Goal: Contribute content: Add original content to the website for others to see

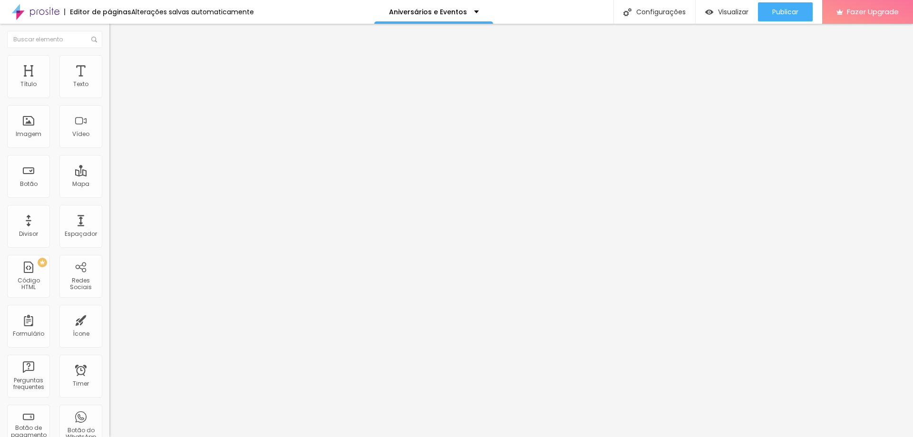
click at [109, 82] on span "Trocar imagem" at bounding box center [135, 78] width 52 height 8
click at [109, 91] on div "Insira seu código aqui" at bounding box center [146, 87] width 75 height 9
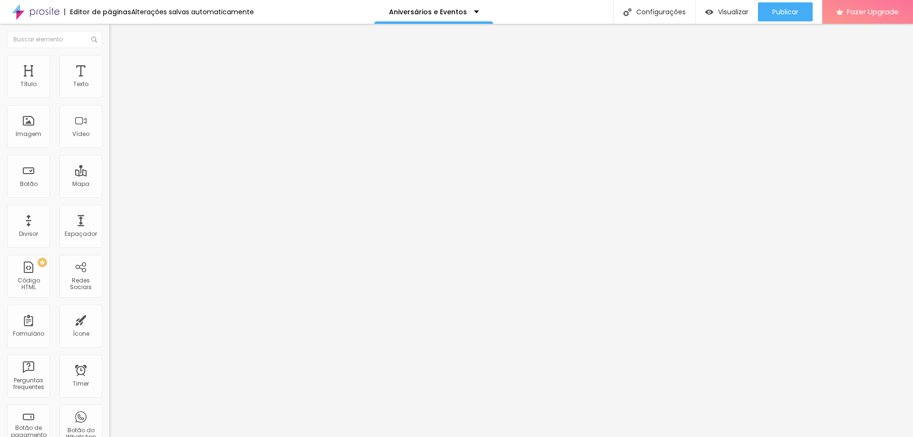
scroll to position [473, 0]
click at [113, 88] on icon "button" at bounding box center [116, 86] width 6 height 6
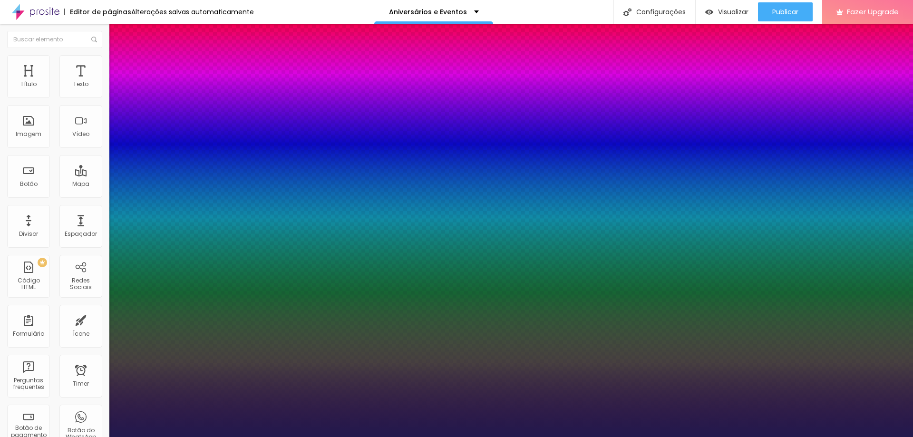
type input "1"
click at [310, 437] on div at bounding box center [456, 437] width 913 height 0
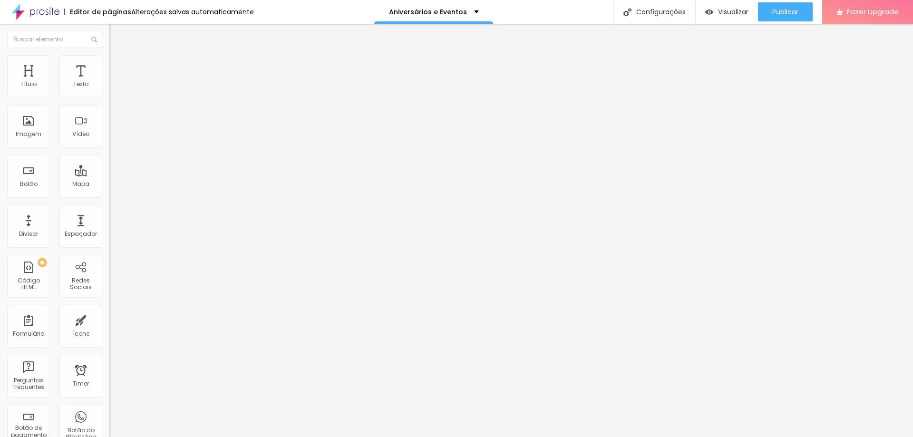
click at [113, 88] on icon "button" at bounding box center [116, 86] width 6 height 6
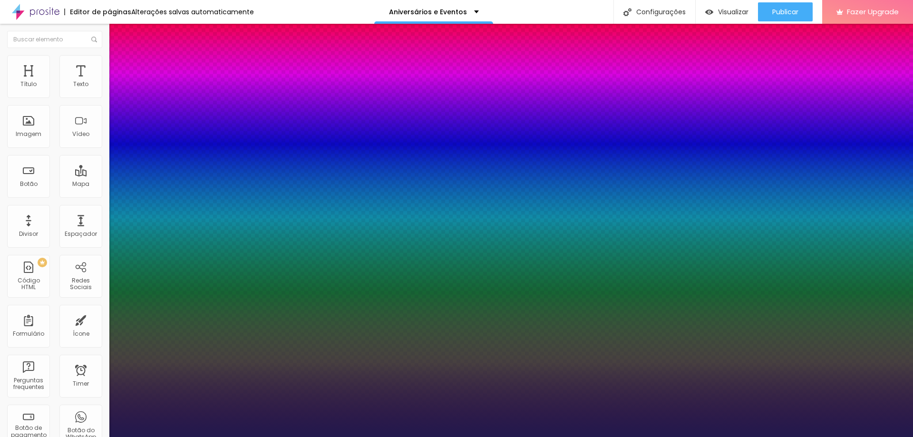
type input "1"
type input "28"
type input "1"
type input "30"
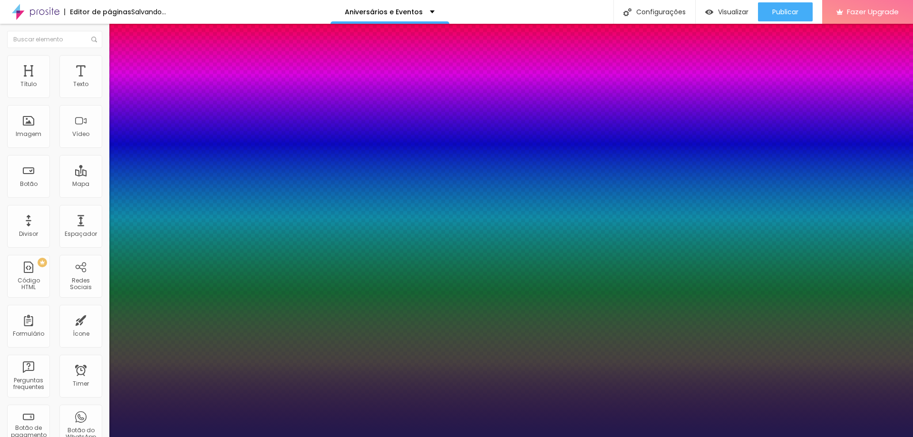
type input "30"
type input "1"
type input "30"
type input "1"
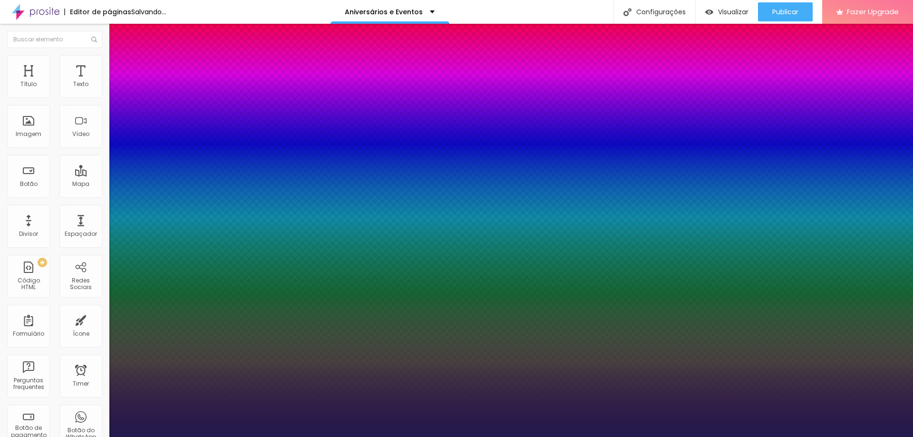
click at [819, 437] on div at bounding box center [456, 437] width 913 height 0
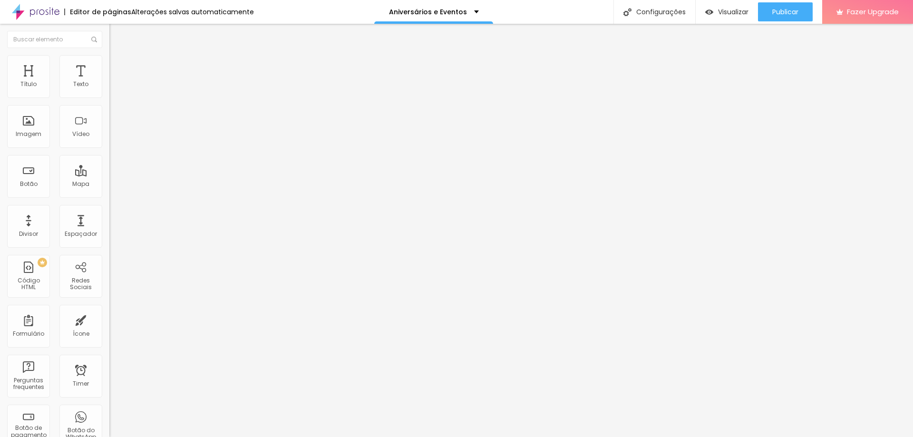
click at [109, 60] on li "Estilo" at bounding box center [163, 60] width 109 height 10
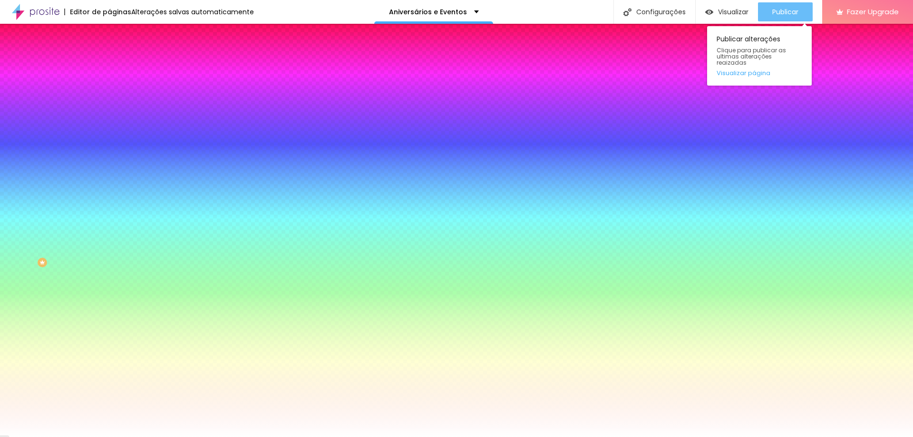
click at [773, 10] on span "Publicar" at bounding box center [785, 12] width 26 height 8
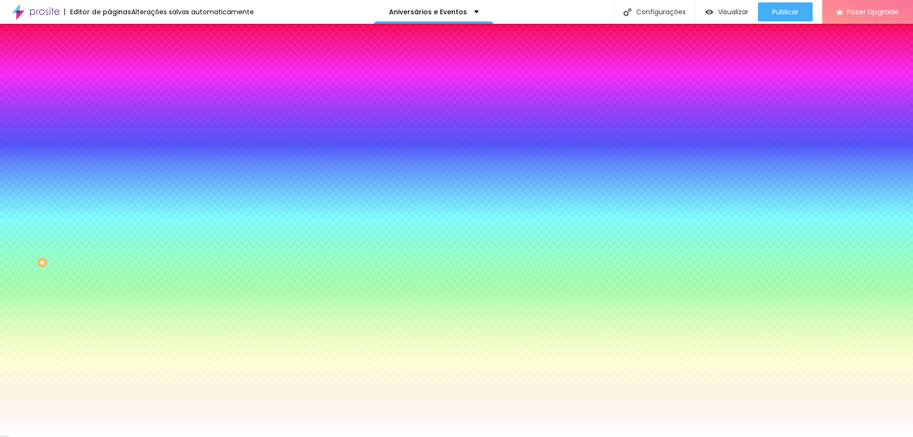
click at [118, 67] on span "Avançado" at bounding box center [133, 71] width 31 height 8
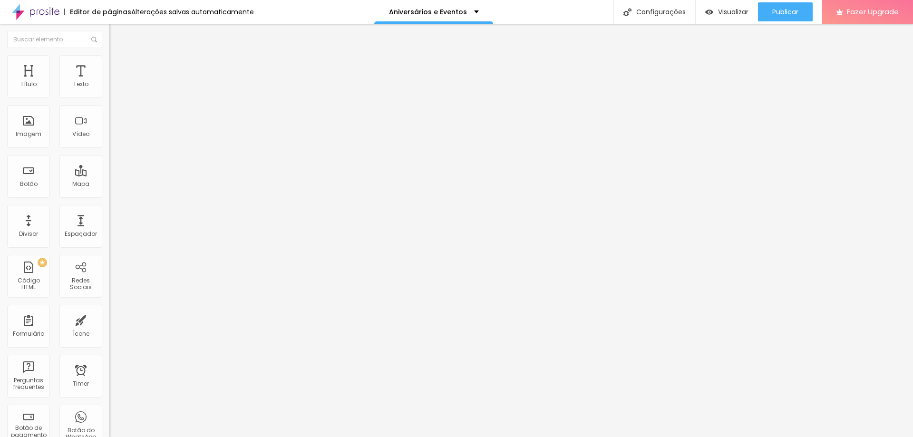
type input "0"
drag, startPoint x: 22, startPoint y: 112, endPoint x: 11, endPoint y: 115, distance: 10.7
type input "0"
click at [109, 319] on input "range" at bounding box center [139, 323] width 61 height 8
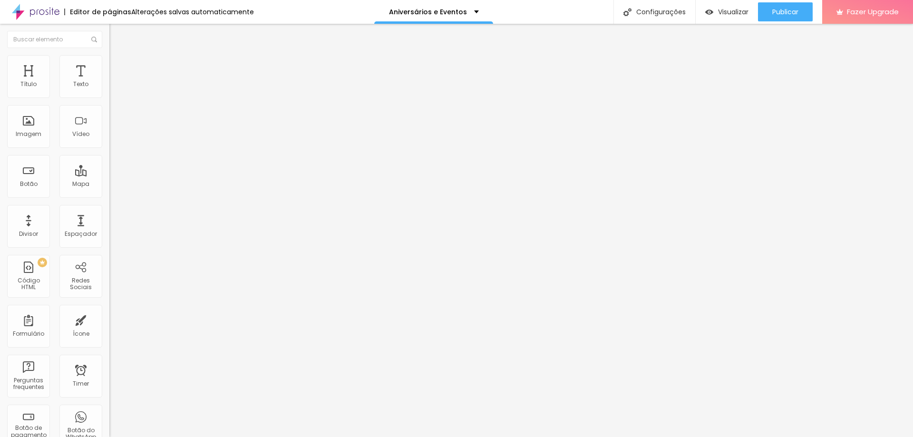
type input "15"
type input "10"
type input "15"
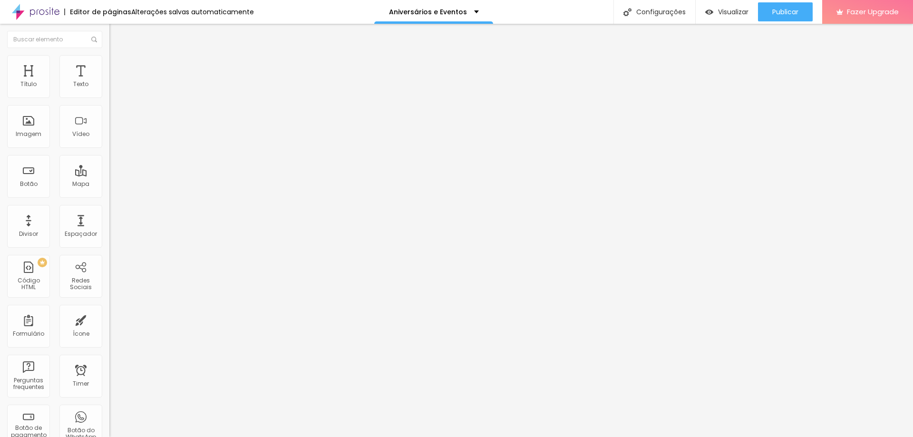
type input "15"
type input "20"
type input "15"
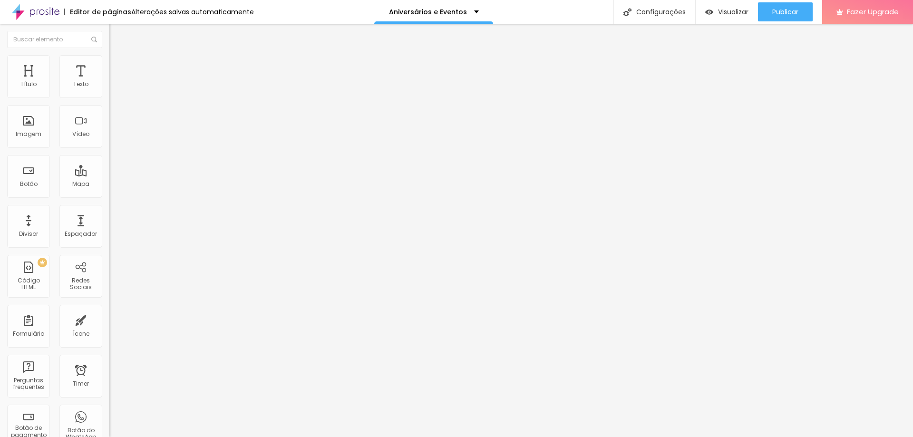
type input "10"
type input "5"
type input "0"
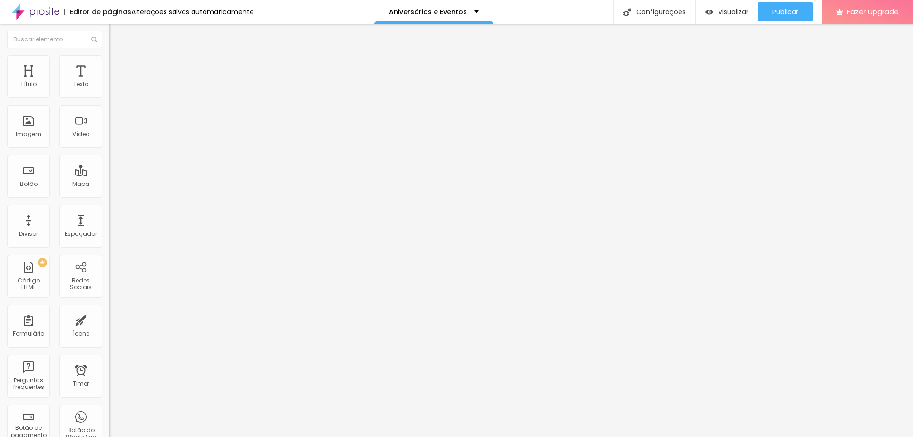
type input "0"
type input "5"
type input "10"
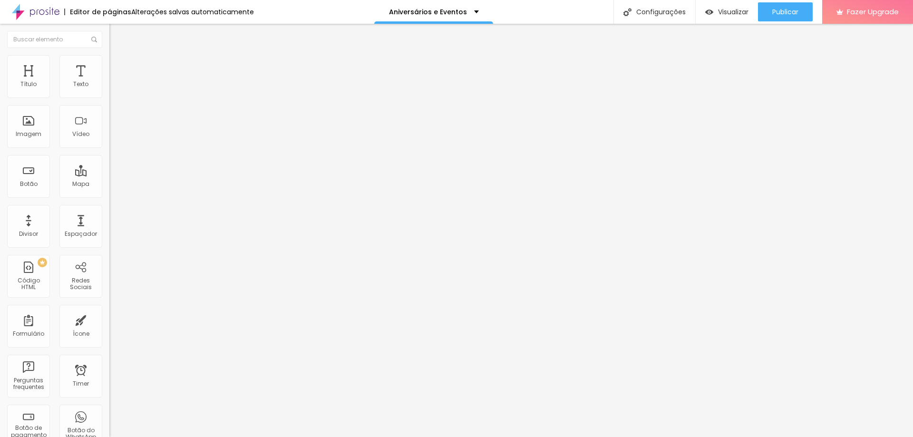
type input "15"
drag, startPoint x: 58, startPoint y: 91, endPoint x: 51, endPoint y: 94, distance: 7.2
type input "15"
click at [109, 185] on input "range" at bounding box center [139, 189] width 61 height 8
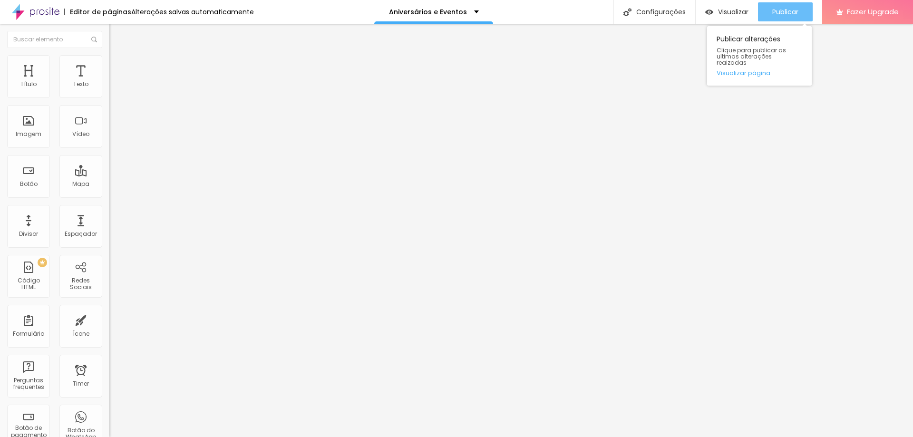
click at [800, 10] on button "Publicar" at bounding box center [785, 11] width 55 height 19
click at [780, 10] on span "Publicar" at bounding box center [785, 12] width 26 height 8
click at [109, 135] on div "< html > < head > < style > table , th , td { border : 1 px solid black ; borde…" at bounding box center [245, 116] width 273 height 66
